Goal: Task Accomplishment & Management: Manage account settings

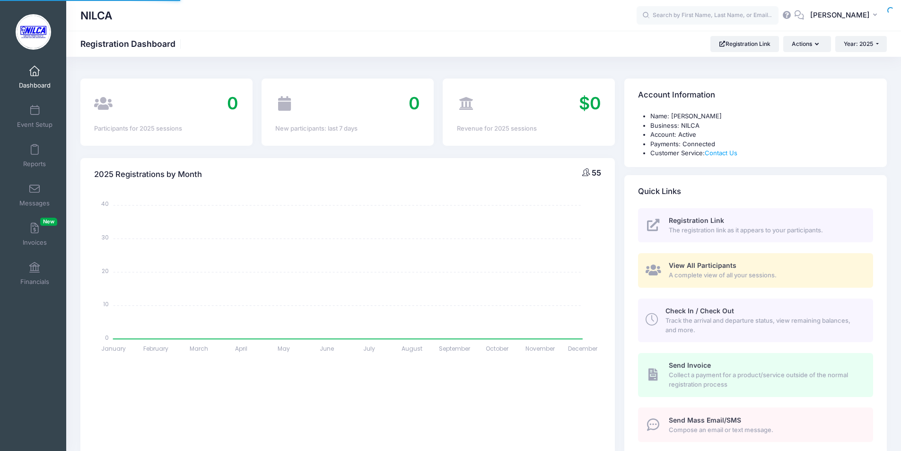
select select
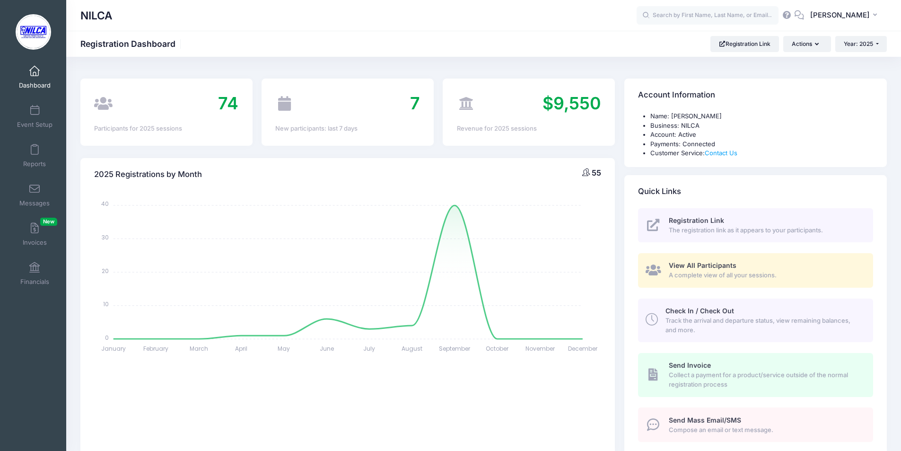
click at [683, 263] on span "View All Participants" at bounding box center [703, 265] width 68 height 8
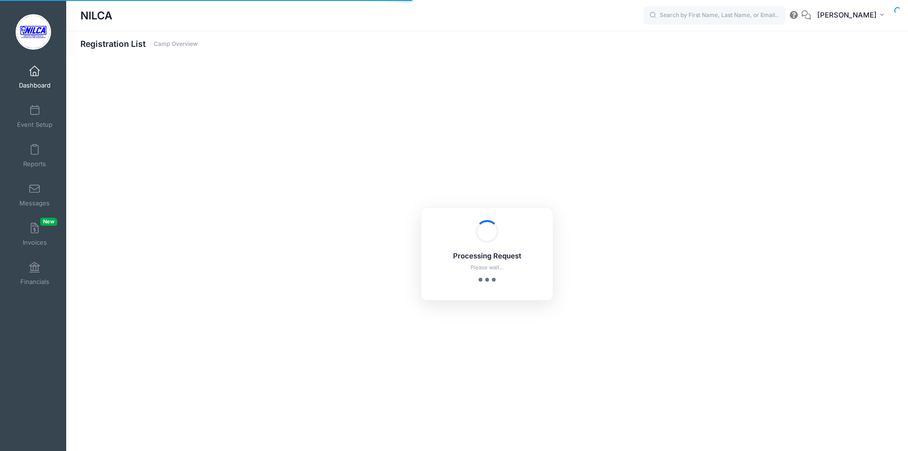
select select "10"
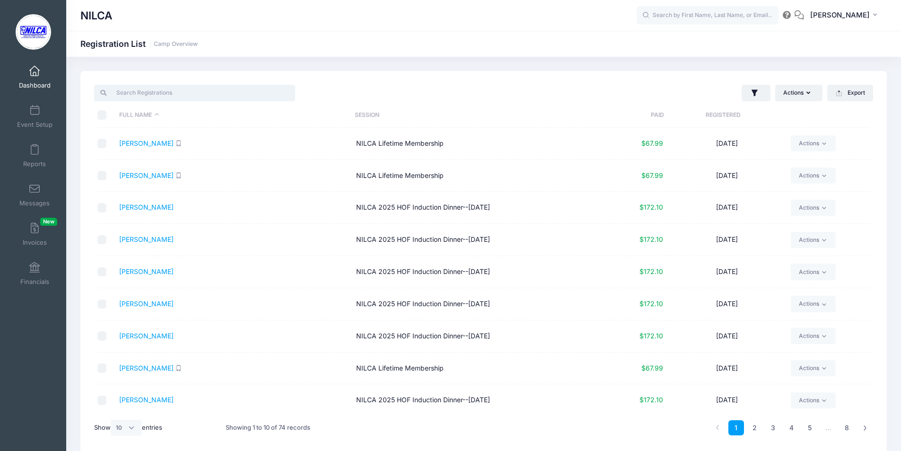
click at [227, 94] on input "search" at bounding box center [194, 93] width 201 height 16
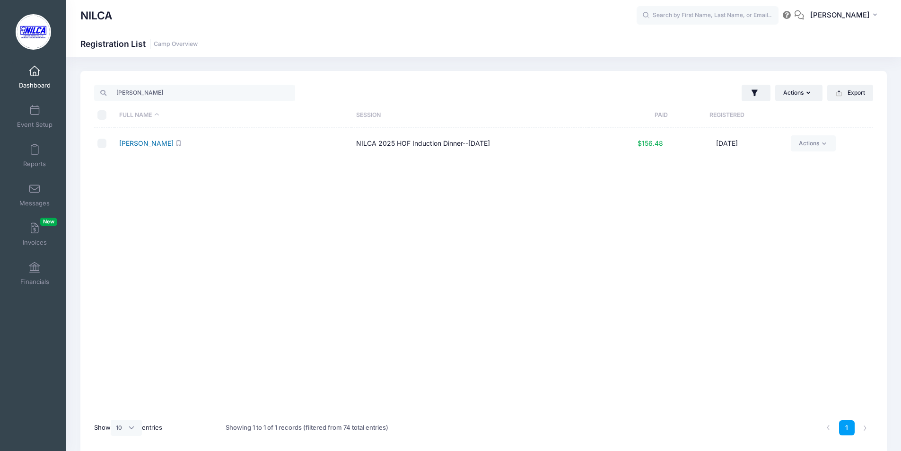
click at [149, 144] on link "[PERSON_NAME]" at bounding box center [146, 143] width 54 height 8
drag, startPoint x: 153, startPoint y: 93, endPoint x: 97, endPoint y: 88, distance: 56.1
click at [97, 88] on div "[PERSON_NAME]" at bounding box center [194, 93] width 201 height 16
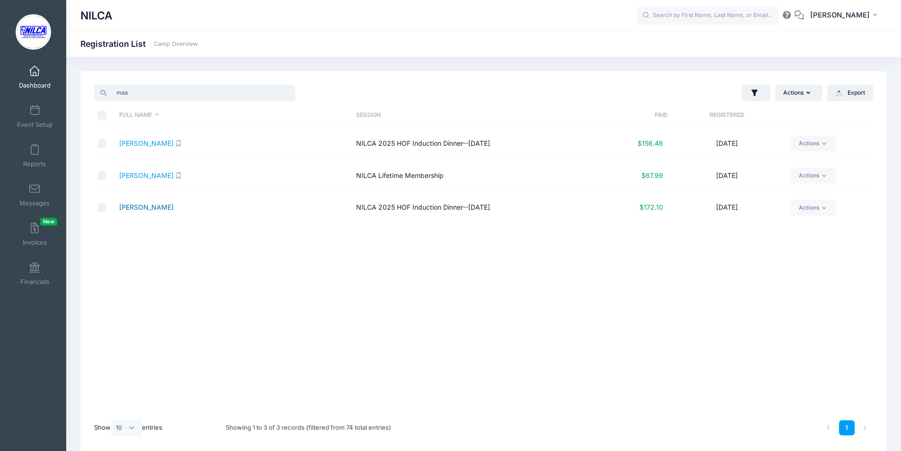
type input "mas"
click at [146, 210] on link "[PERSON_NAME]" at bounding box center [146, 207] width 54 height 8
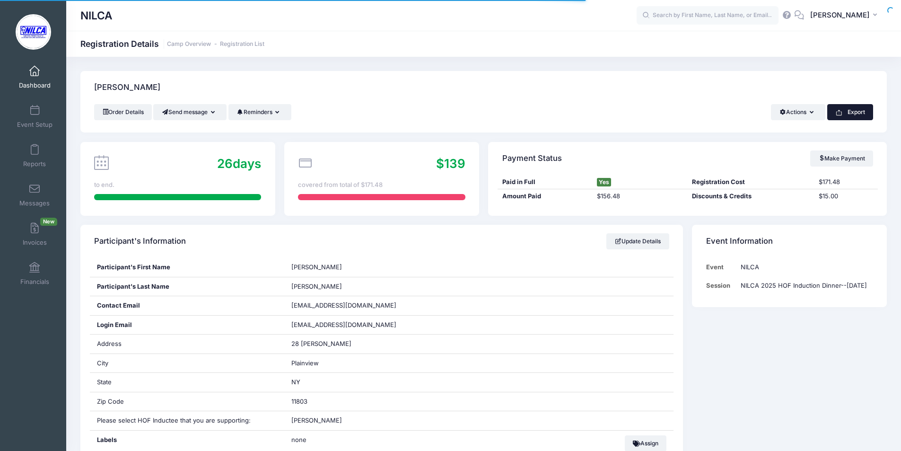
click at [847, 116] on button "Export" at bounding box center [850, 112] width 46 height 16
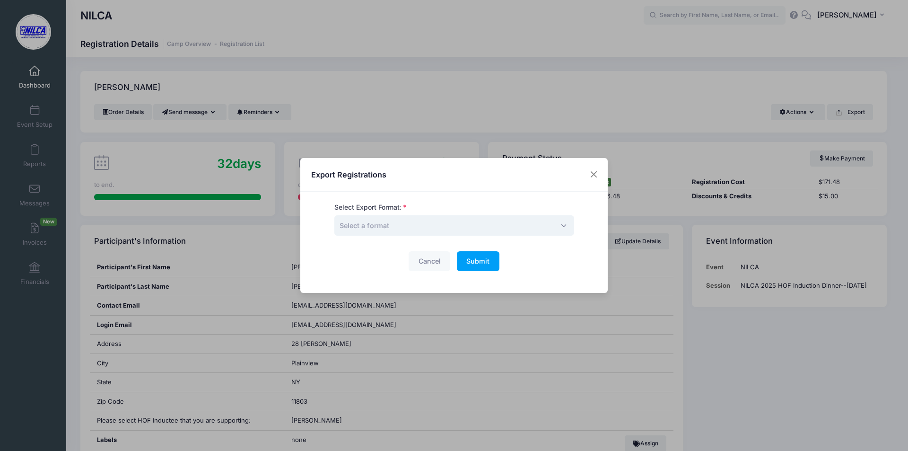
click at [487, 227] on span "Select a format" at bounding box center [454, 225] width 240 height 20
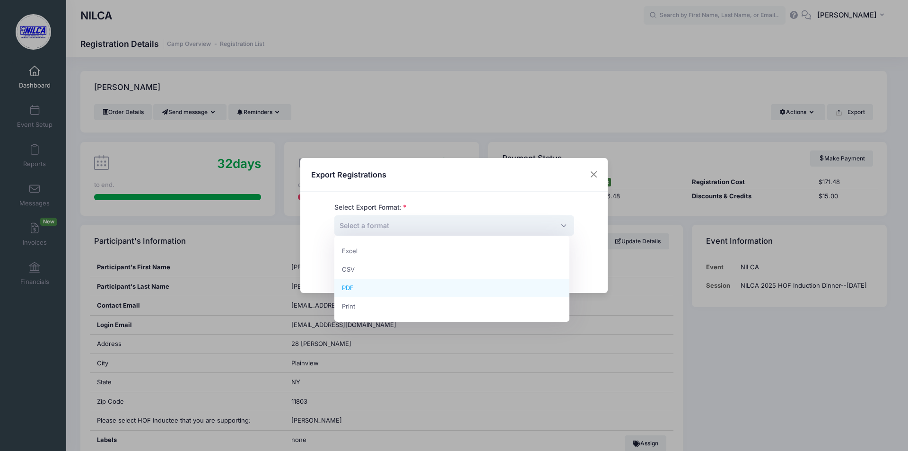
select select "pdf"
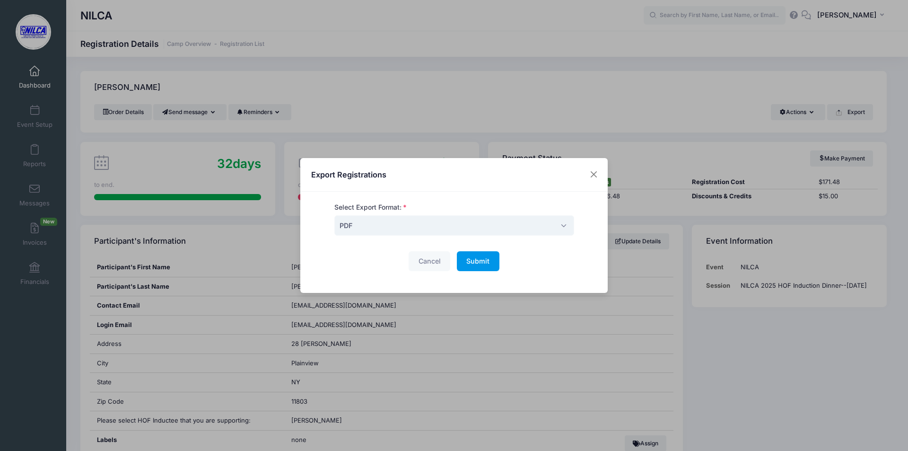
click at [473, 266] on button "Submit Please wait..." at bounding box center [478, 261] width 43 height 20
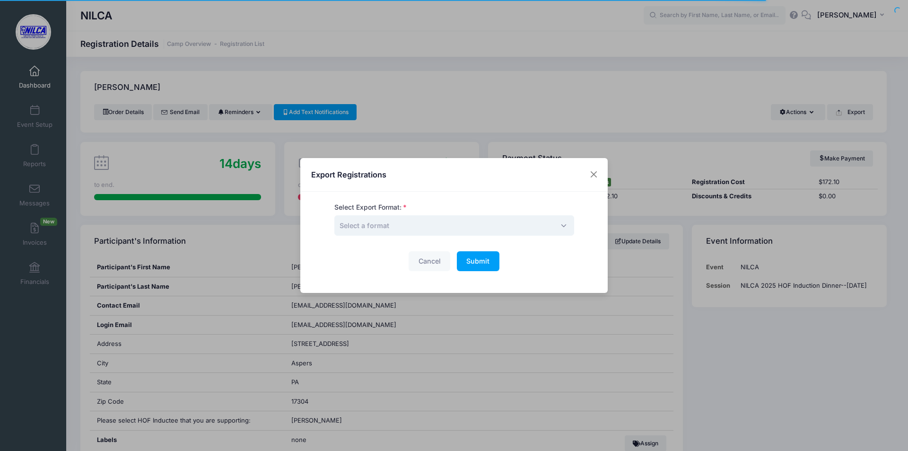
click at [526, 220] on span "Select a format" at bounding box center [454, 225] width 240 height 20
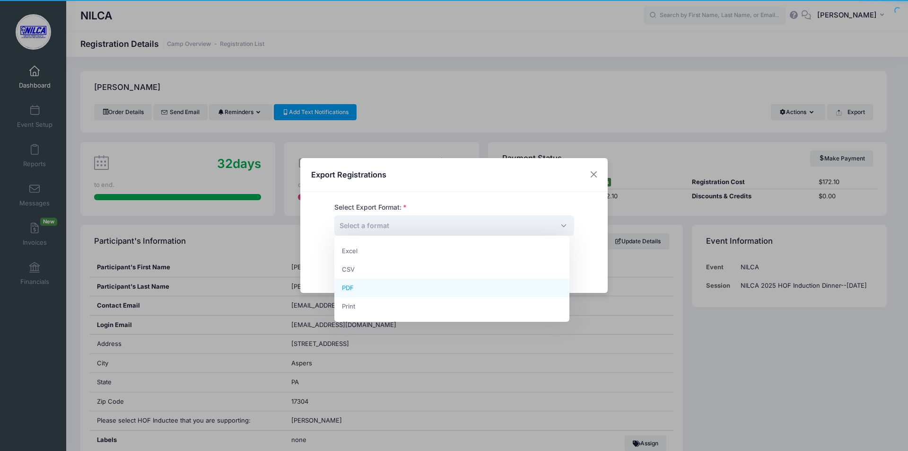
select select "pdf"
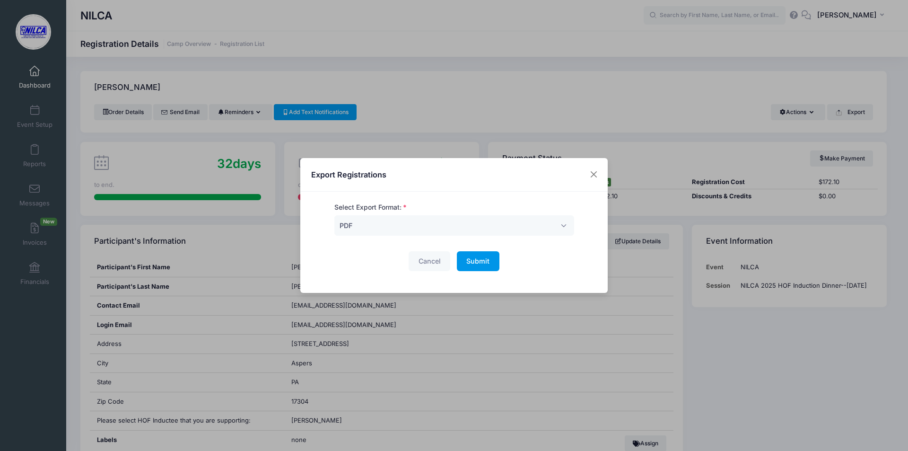
click at [483, 263] on span "Submit" at bounding box center [477, 261] width 23 height 8
